Goal: Check status: Check status

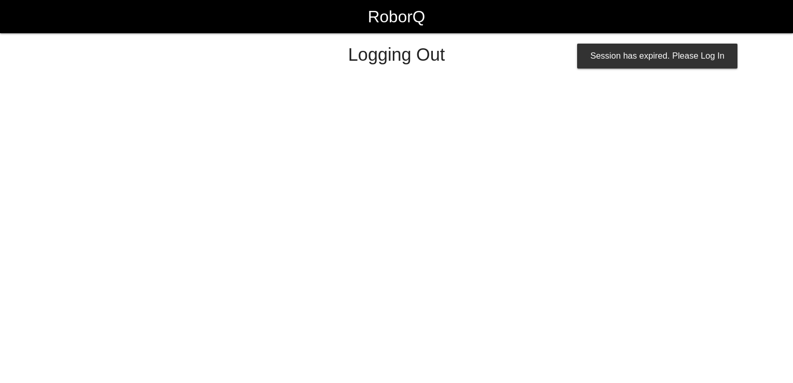
select select "Customer"
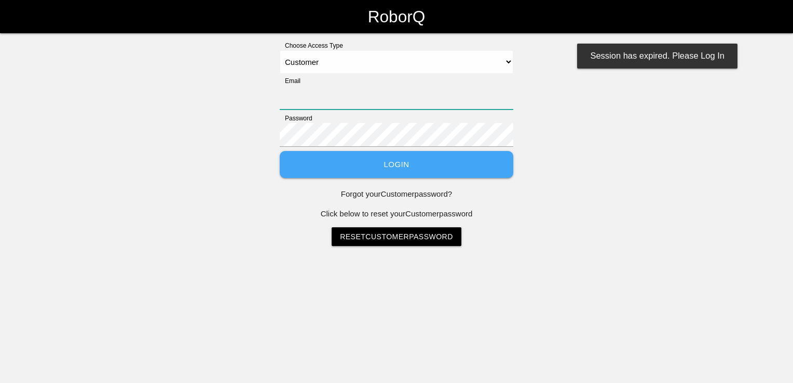
type input "[EMAIL_ADDRESS][PERSON_NAME][PERSON_NAME][DOMAIN_NAME]"
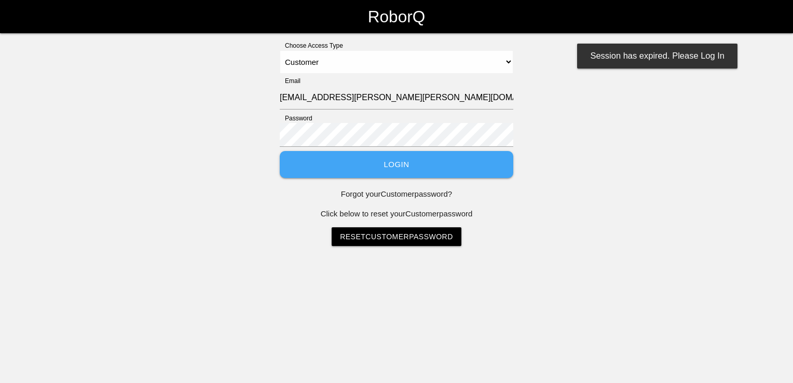
click at [404, 171] on button "Login" at bounding box center [396, 165] width 233 height 28
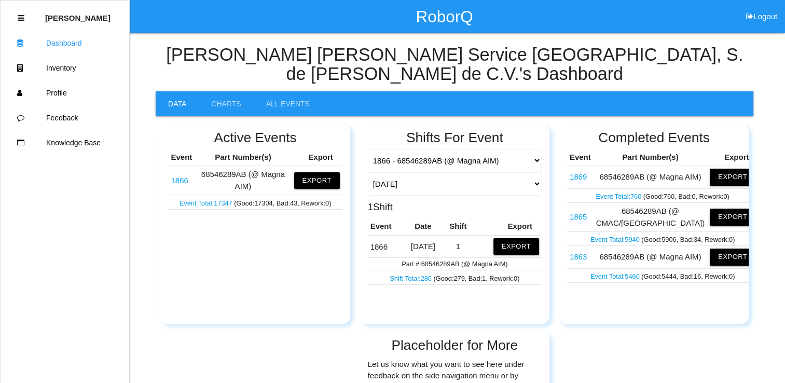
click at [418, 274] on link "Shift Total: 280" at bounding box center [412, 278] width 44 height 8
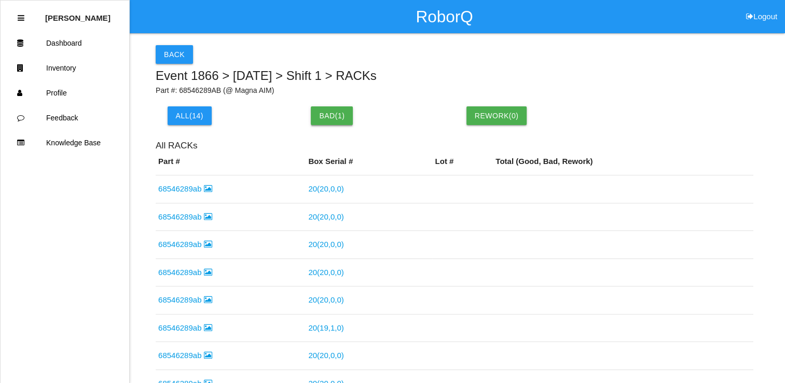
click at [328, 110] on button "Bad( 1 )" at bounding box center [332, 115] width 42 height 19
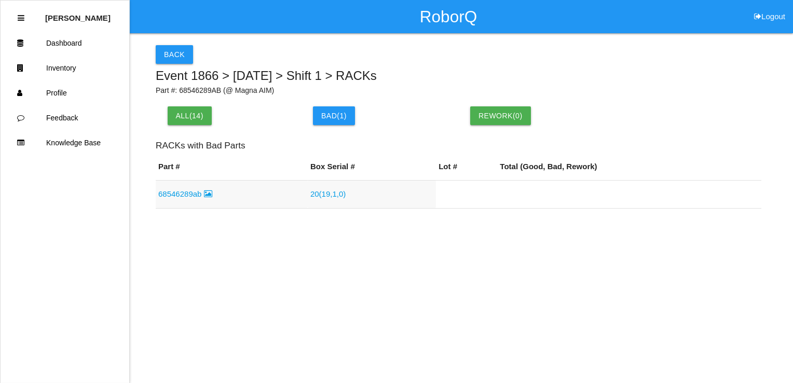
click at [336, 193] on link "20 ( 19 , 1 , 0 )" at bounding box center [327, 193] width 35 height 9
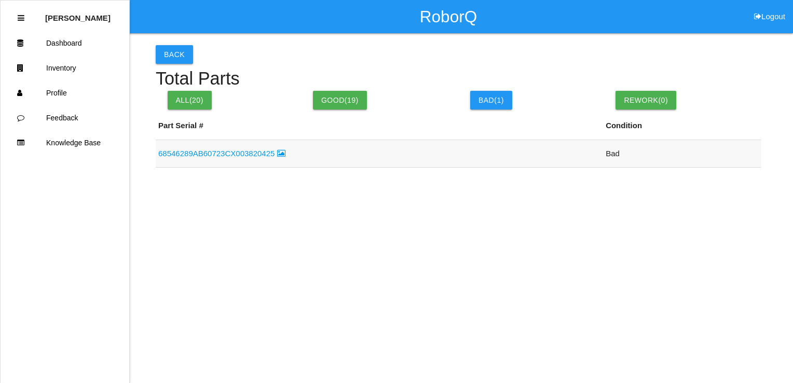
click at [253, 150] on link "68546289AB60723CX003820425" at bounding box center [221, 153] width 127 height 9
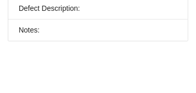
scroll to position [242, 0]
